Goal: Task Accomplishment & Management: Use online tool/utility

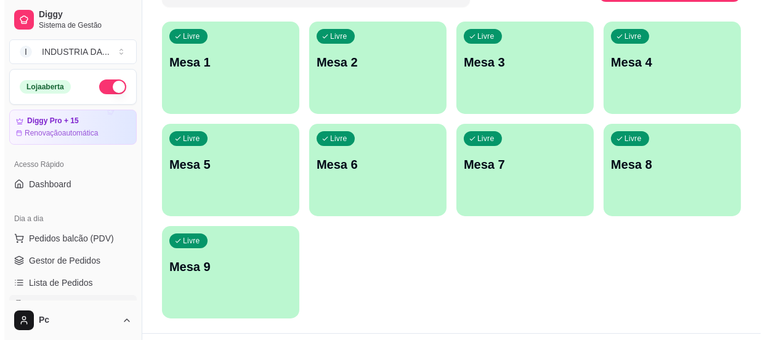
scroll to position [55, 0]
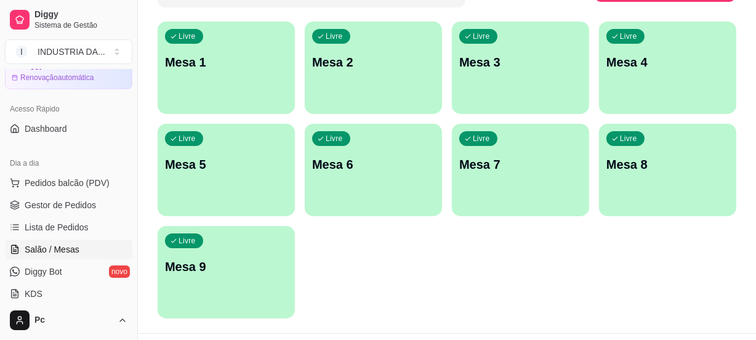
click at [249, 160] on p "Mesa 5" at bounding box center [226, 164] width 123 height 17
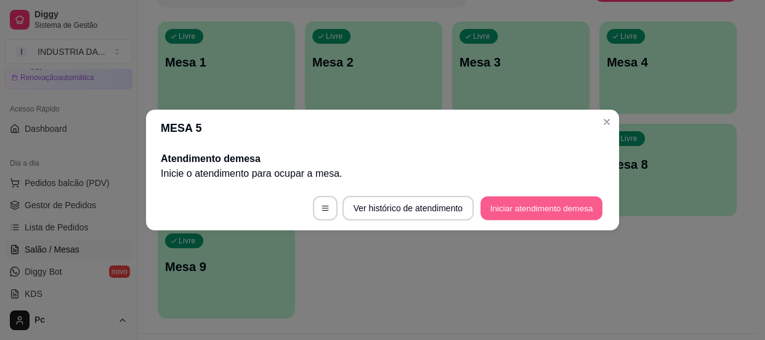
click at [523, 211] on button "Iniciar atendimento de mesa" at bounding box center [541, 208] width 122 height 24
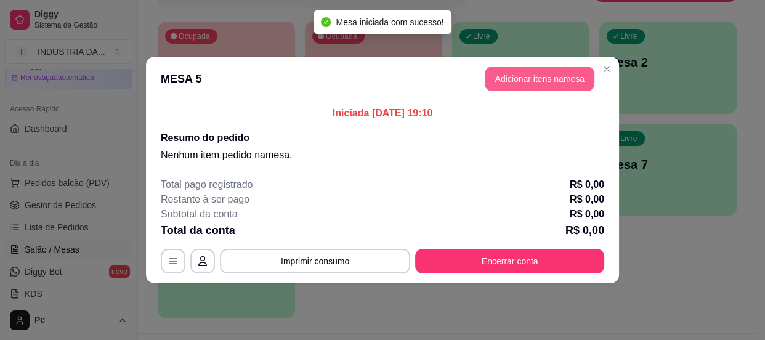
click at [568, 80] on button "Adicionar itens na mesa" at bounding box center [540, 79] width 110 height 25
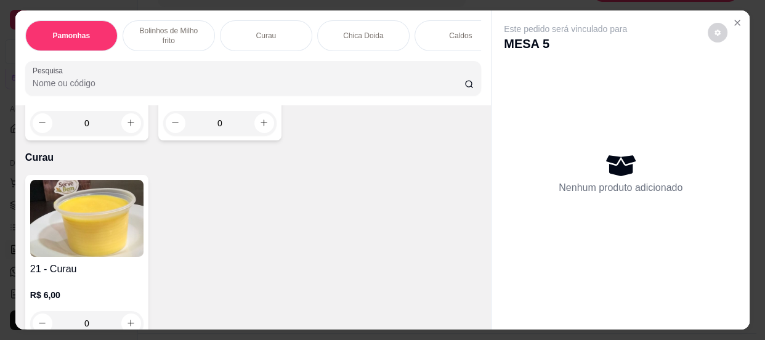
scroll to position [560, 0]
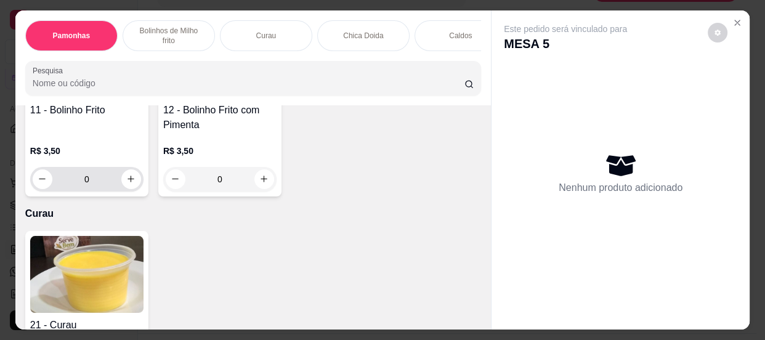
click at [114, 177] on input "0" at bounding box center [86, 179] width 69 height 25
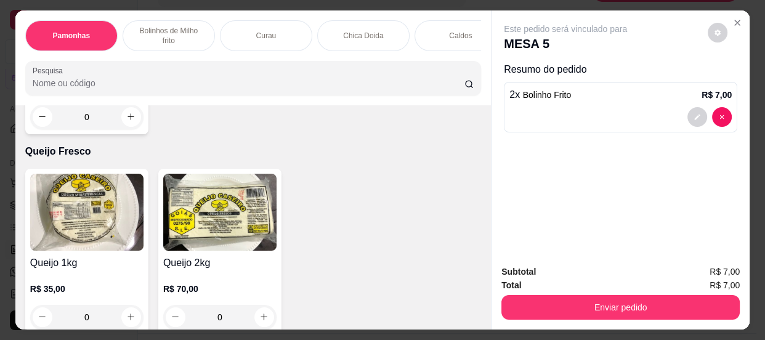
scroll to position [1232, 0]
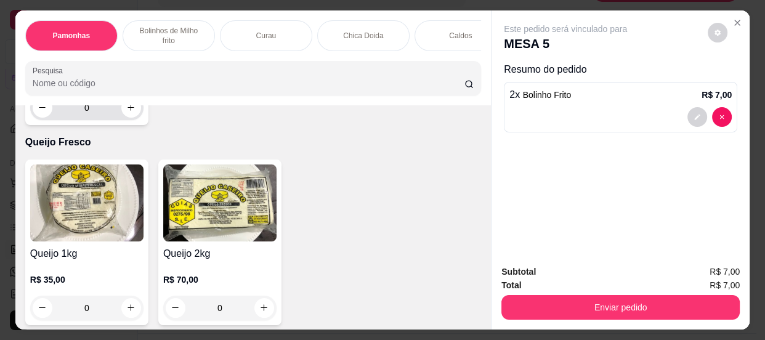
type input "2"
click at [105, 116] on input "0" at bounding box center [86, 107] width 69 height 25
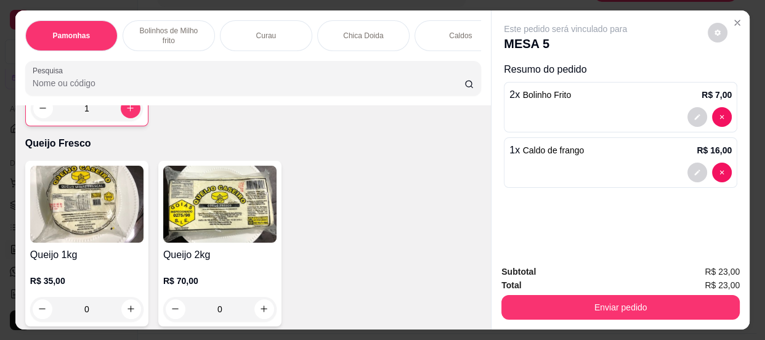
scroll to position [1228, 0]
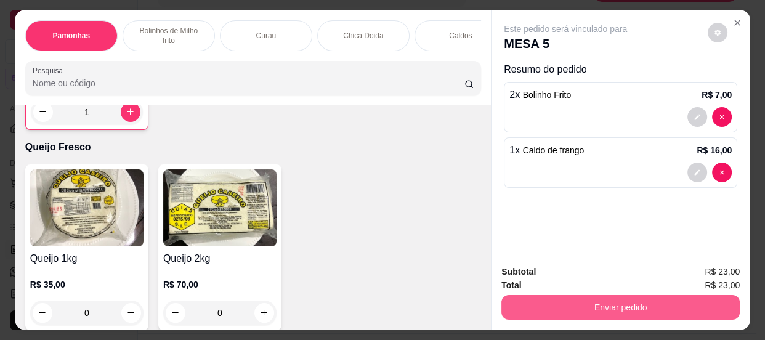
type input "1"
click at [647, 310] on button "Enviar pedido" at bounding box center [620, 307] width 238 height 25
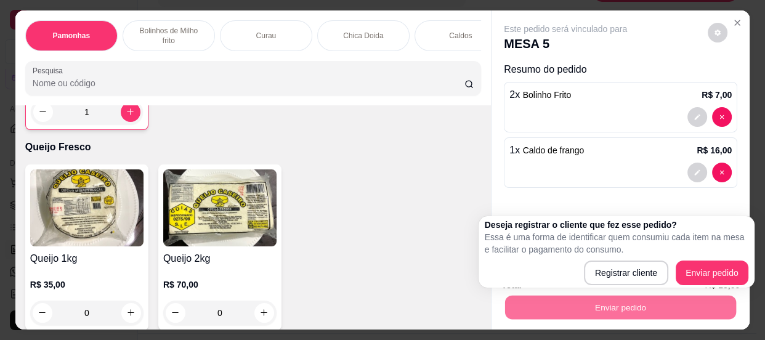
click at [694, 250] on p "Essa é uma forma de identificar quem consumiu cada item na mesa e facilitar o p…" at bounding box center [617, 243] width 264 height 25
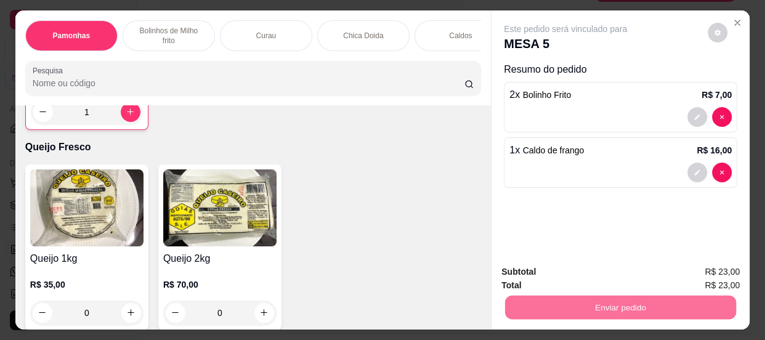
click at [692, 267] on button "Enviar pedido" at bounding box center [708, 273] width 70 height 23
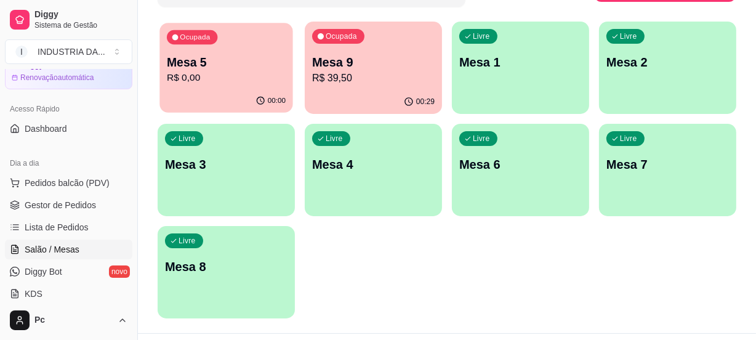
click at [243, 80] on p "R$ 0,00" at bounding box center [226, 78] width 119 height 14
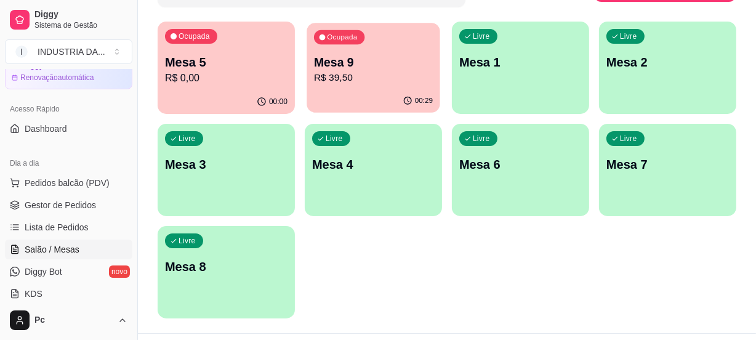
click at [374, 102] on div "00:29" at bounding box center [373, 100] width 133 height 23
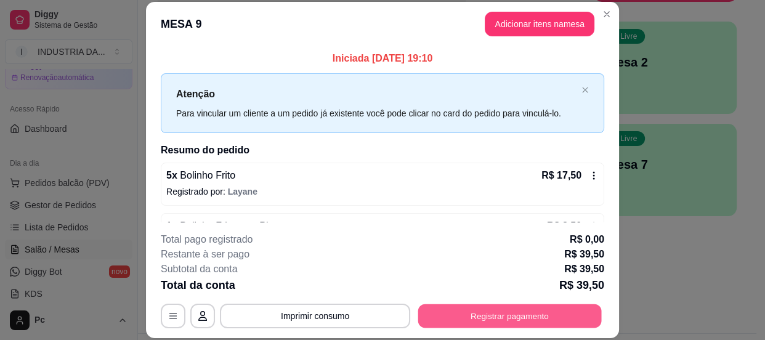
click at [442, 320] on button "Registrar pagamento" at bounding box center [510, 316] width 184 height 24
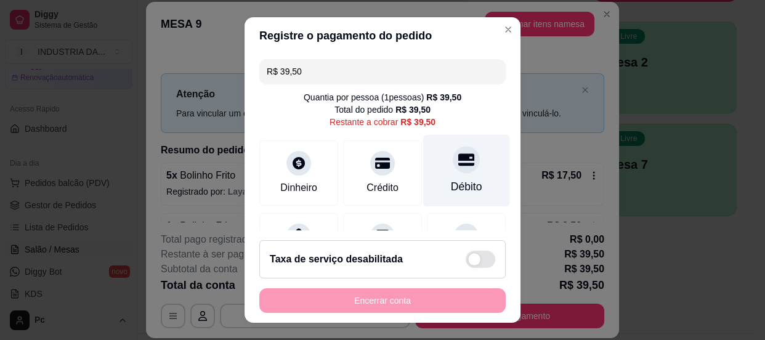
click at [451, 188] on div "Débito" at bounding box center [466, 187] width 31 height 16
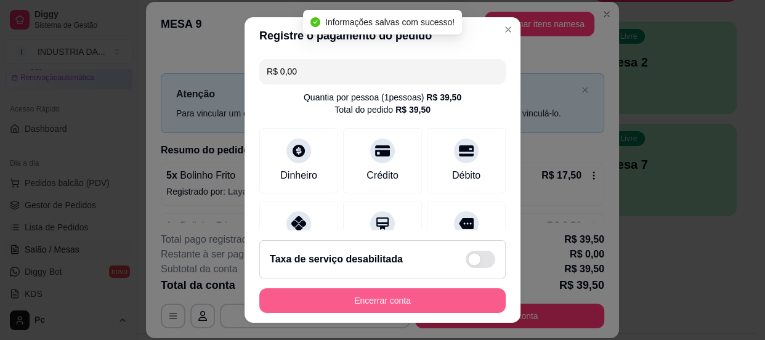
type input "R$ 0,00"
click at [438, 305] on button "Encerrar conta" at bounding box center [382, 300] width 246 height 25
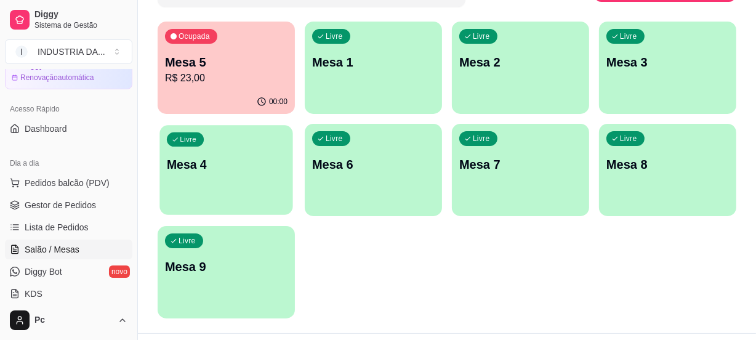
click at [222, 172] on div "Livre Mesa 4" at bounding box center [226, 162] width 133 height 75
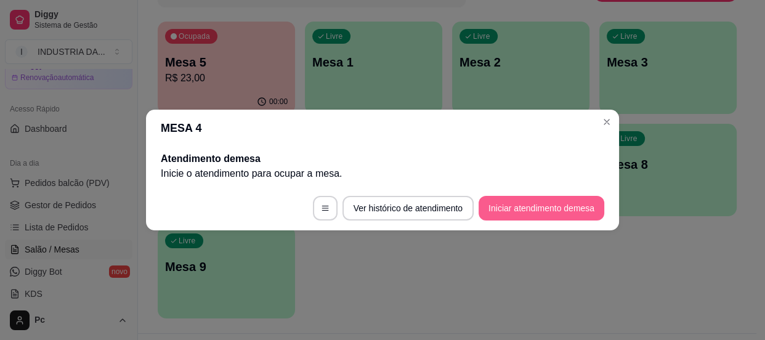
click at [527, 209] on button "Iniciar atendimento de mesa" at bounding box center [542, 208] width 126 height 25
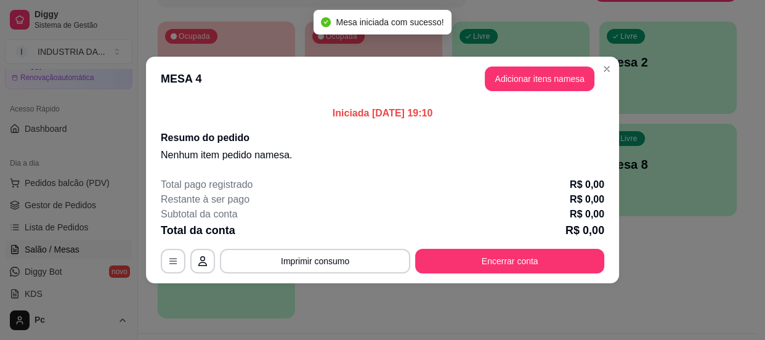
click at [548, 71] on button "Adicionar itens na mesa" at bounding box center [540, 79] width 110 height 25
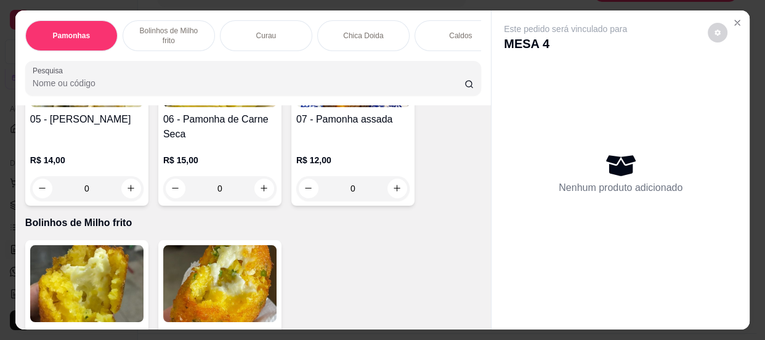
scroll to position [448, 0]
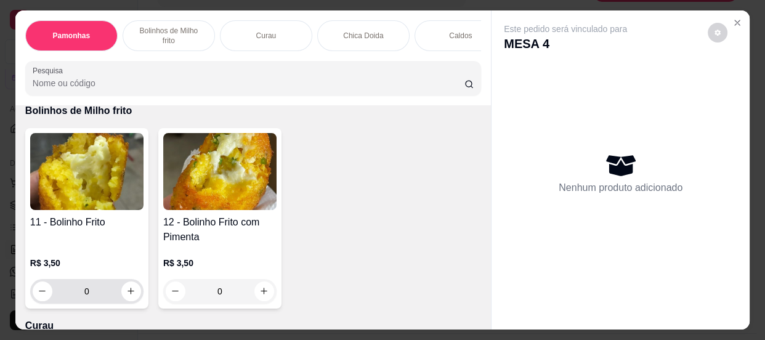
click at [97, 297] on input "0" at bounding box center [86, 291] width 69 height 25
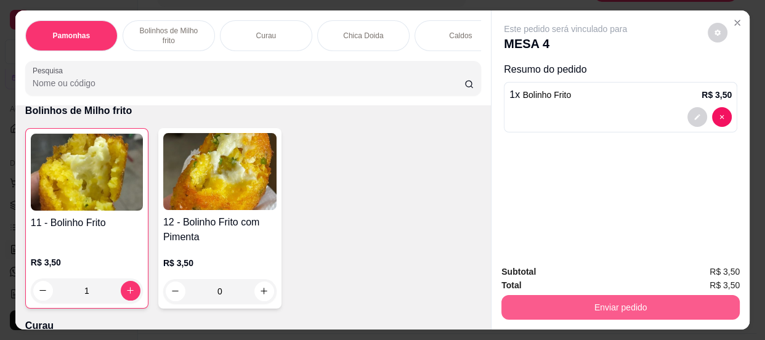
type input "1"
click at [645, 313] on button "Enviar pedido" at bounding box center [620, 307] width 238 height 25
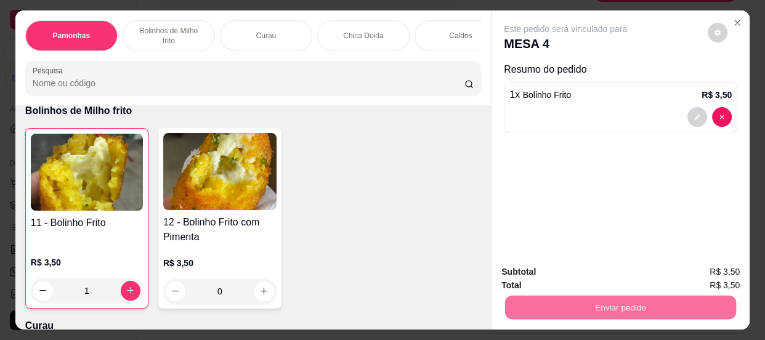
click at [706, 262] on button "Enviar pedido" at bounding box center [708, 273] width 70 height 23
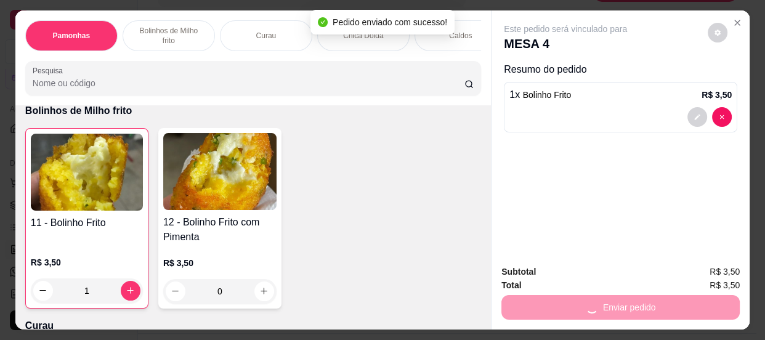
click at [751, 252] on div "Pamonhas Bolinhos de Milho frito Curau Chica Doida Caldos Queijo Fresco Bebidas…" at bounding box center [382, 170] width 765 height 340
